Goal: Transaction & Acquisition: Purchase product/service

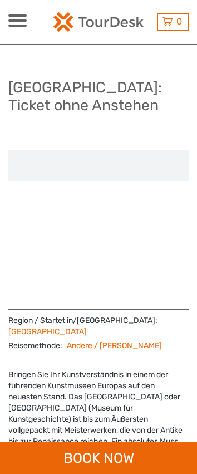
click at [56, 294] on div at bounding box center [98, 224] width 180 height 148
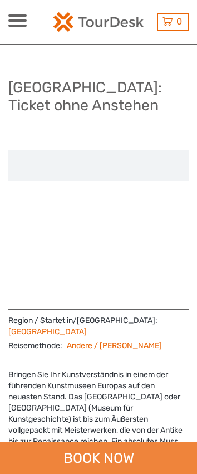
click at [94, 445] on div "BOOK NOW" at bounding box center [98, 458] width 197 height 32
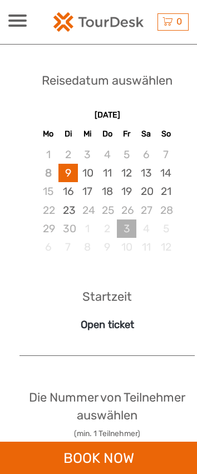
click at [134, 238] on div "3" at bounding box center [126, 228] width 19 height 18
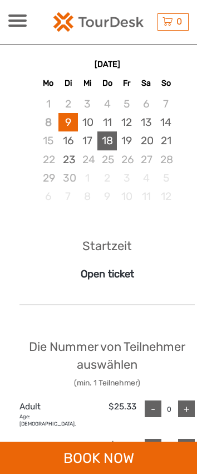
click at [106, 150] on div "18" at bounding box center [106, 140] width 19 height 18
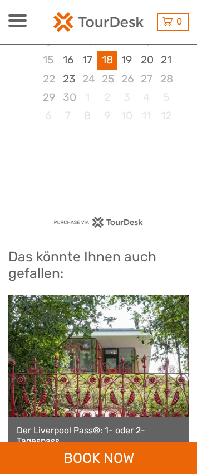
scroll to position [904, 0]
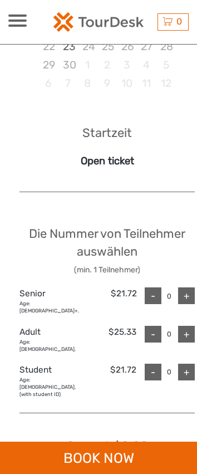
click at [182, 330] on div "+" at bounding box center [186, 334] width 17 height 17
type input "1"
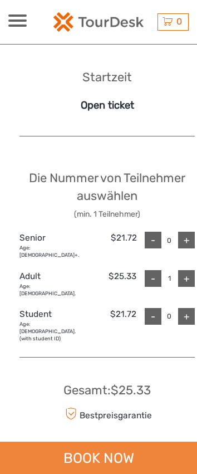
click at [62, 456] on div "BOOK NOW" at bounding box center [98, 458] width 197 height 32
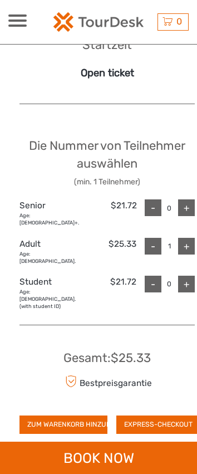
scroll to position [1169, 0]
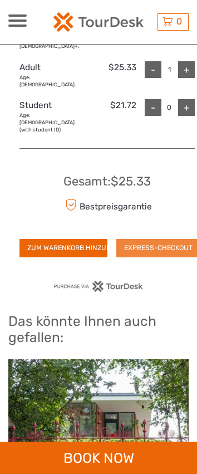
click at [155, 239] on button "EXPRESS-CHECKOUT" at bounding box center [158, 248] width 84 height 18
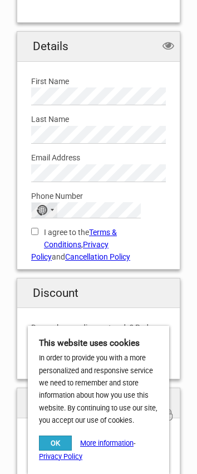
click at [50, 213] on div "No country selected" at bounding box center [45, 210] width 26 height 14
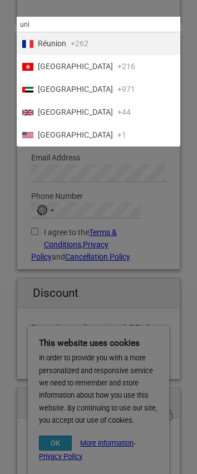
type input "uni"
click at [63, 141] on li "United States +1" at bounding box center [99, 135] width 164 height 23
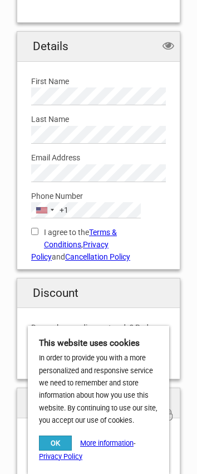
click at [34, 231] on input "I agree to the Terms & Conditions , Privacy Policy and Cancellation Policy" at bounding box center [34, 231] width 7 height 7
checkbox input "true"
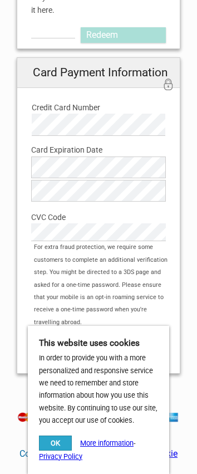
scroll to position [724, 0]
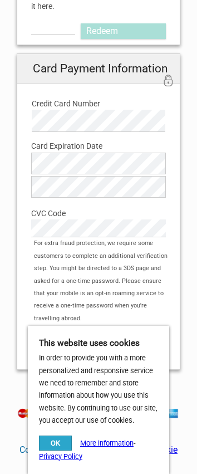
click at [47, 441] on button "OK" at bounding box center [55, 443] width 33 height 15
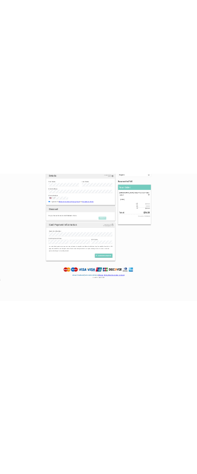
scroll to position [104, 0]
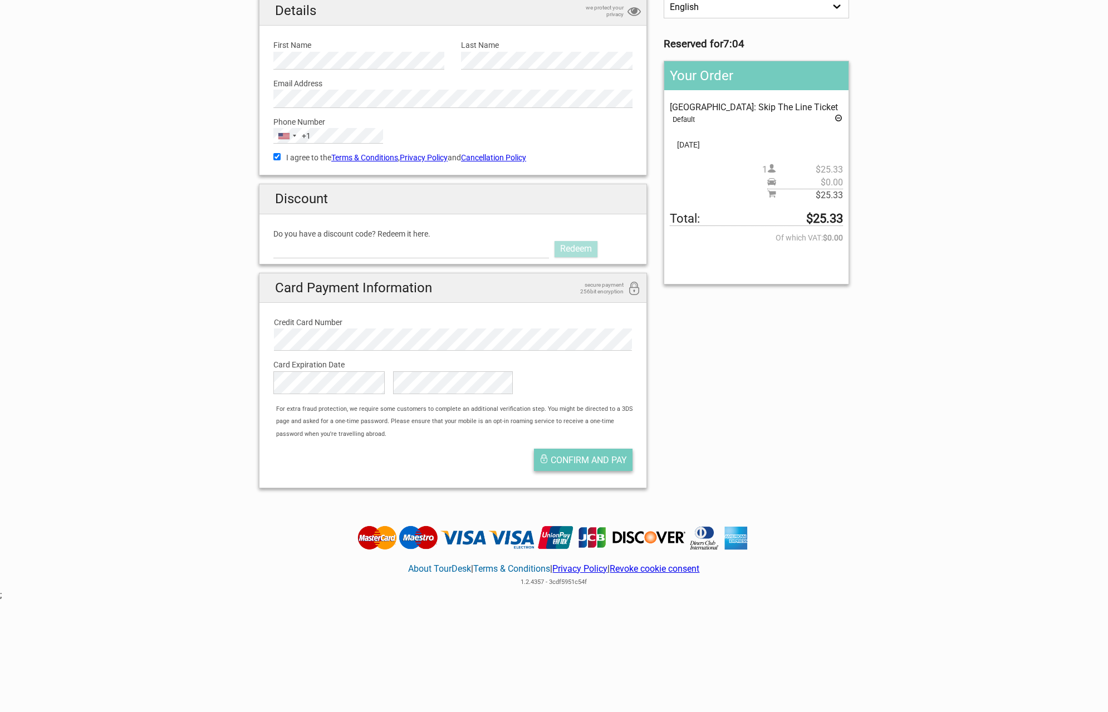
click at [197, 457] on span "Confirm and pay" at bounding box center [589, 460] width 76 height 11
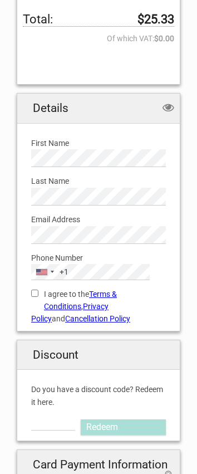
scroll to position [334, 0]
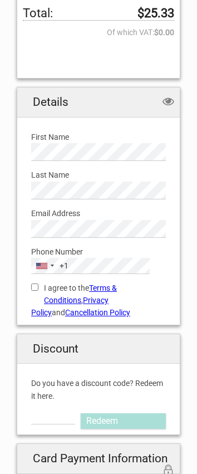
click at [42, 282] on label "I agree to the Terms & Conditions , Privacy Policy and Cancellation Policy" at bounding box center [98, 300] width 135 height 37
click at [38, 284] on input "I agree to the Terms & Conditions , Privacy Policy and Cancellation Policy" at bounding box center [34, 287] width 7 height 7
checkbox input "true"
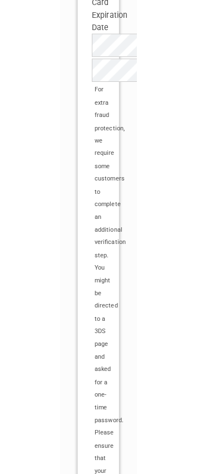
scroll to position [795, 0]
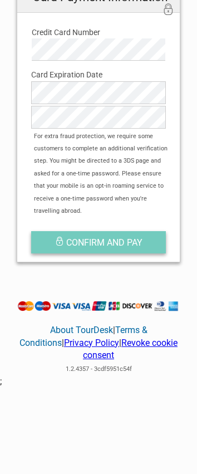
click at [95, 237] on span "Confirm and pay" at bounding box center [104, 242] width 76 height 11
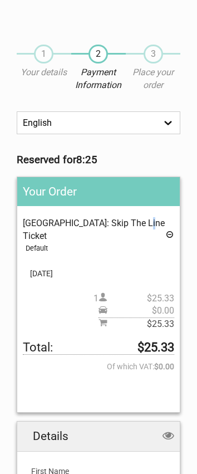
click at [149, 218] on div "Your Order Kunsthistorisches Museum: Skip The Line Ticket Default Pickup: Selec…" at bounding box center [99, 295] width 164 height 236
